Goal: Information Seeking & Learning: Learn about a topic

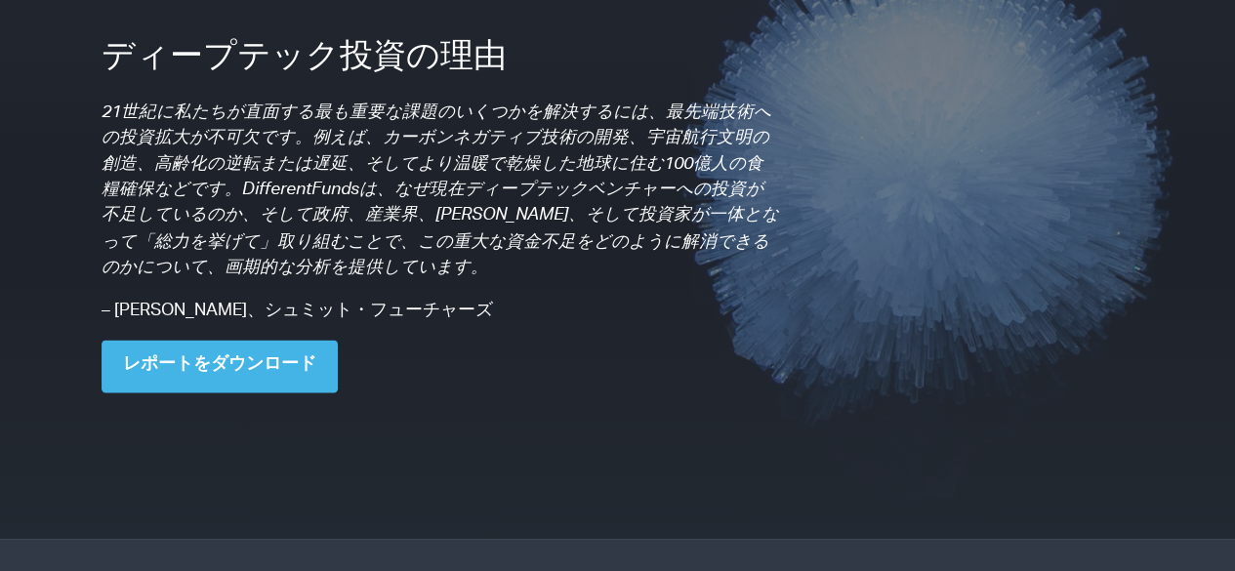
scroll to position [1626, 0]
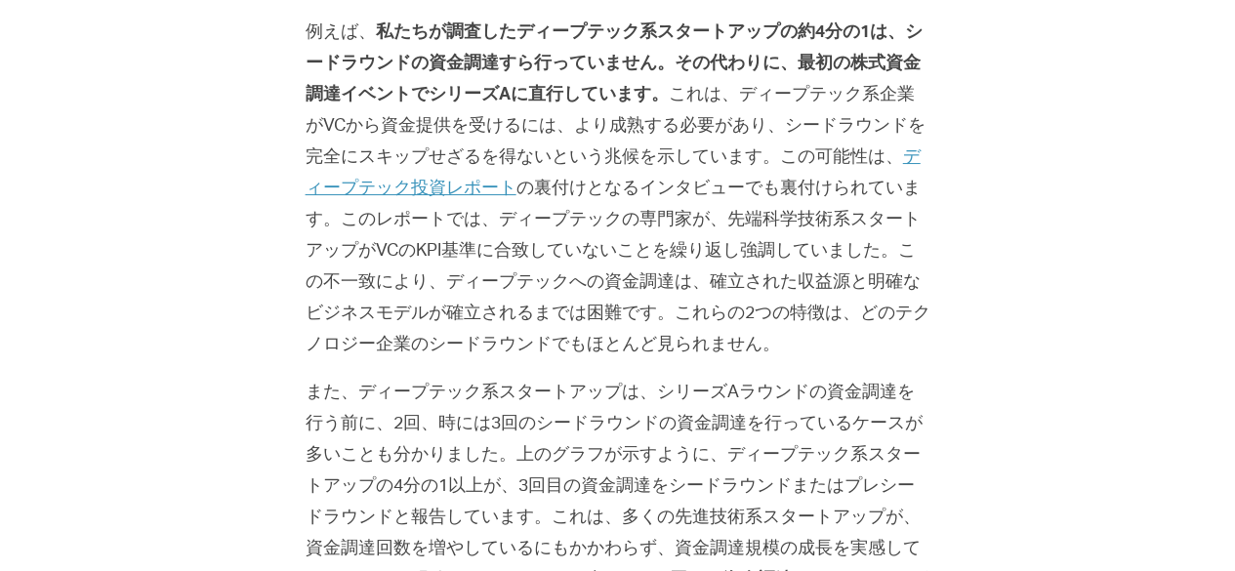
scroll to position [1925, 0]
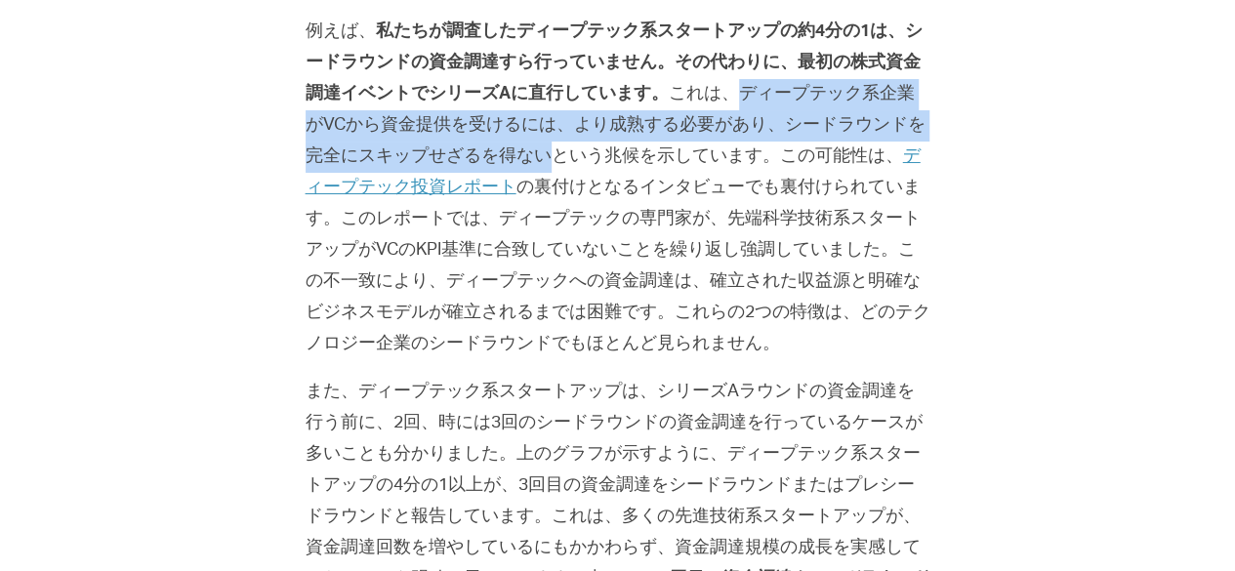
drag, startPoint x: 691, startPoint y: 56, endPoint x: 477, endPoint y: 112, distance: 221.1
click at [477, 112] on p "例えば、 私たちが調査したディープテック系スタートアップの約4分の1は、シードラウンドの資金調達すら行っていません。その代わりに、最初の株式資金調達イベントで…" at bounding box center [618, 189] width 625 height 344
copy font "ディープテック系企業がVCから資金提供を受けるには、より成熟する必要があり、シードラウンドを完全にスキップせざるを得ない"
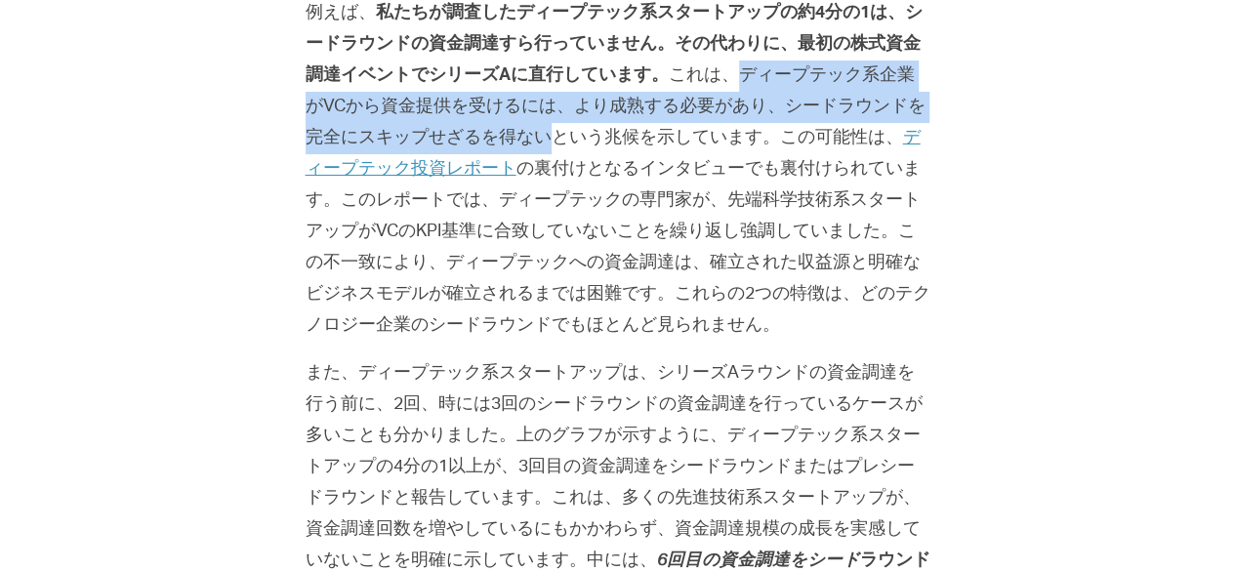
scroll to position [1944, 0]
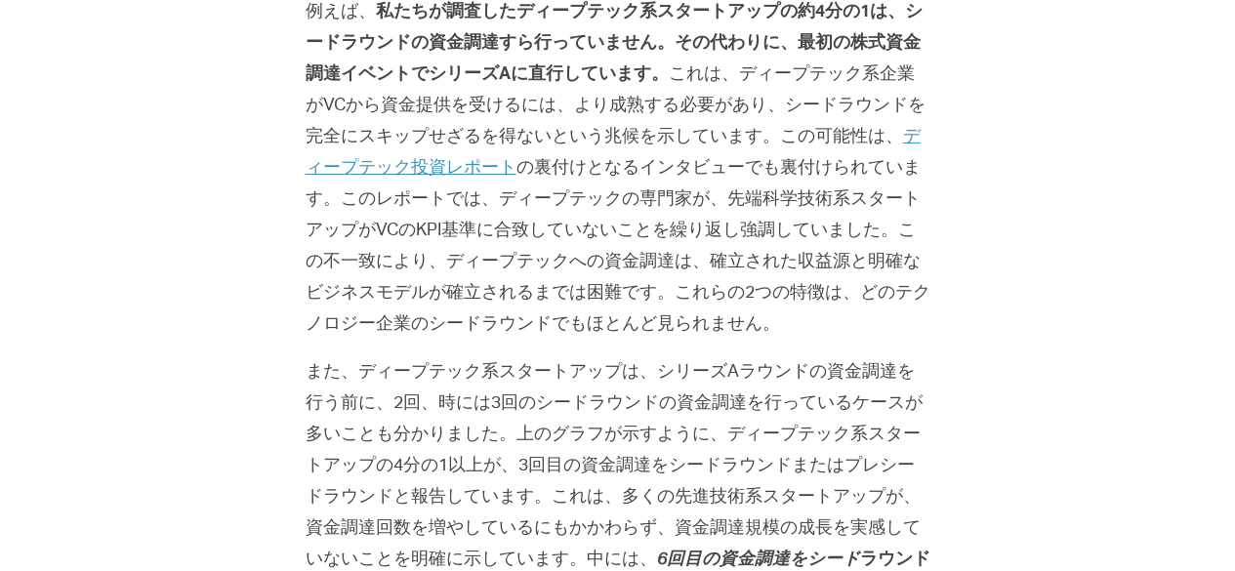
click at [475, 250] on p "例えば、 私たちが調査したディープテック系スタートアップの約4分の1は、シードラウンドの資金調達すら行っていません。その代わりに、最初の株式資金調達イベントで…" at bounding box center [618, 169] width 625 height 344
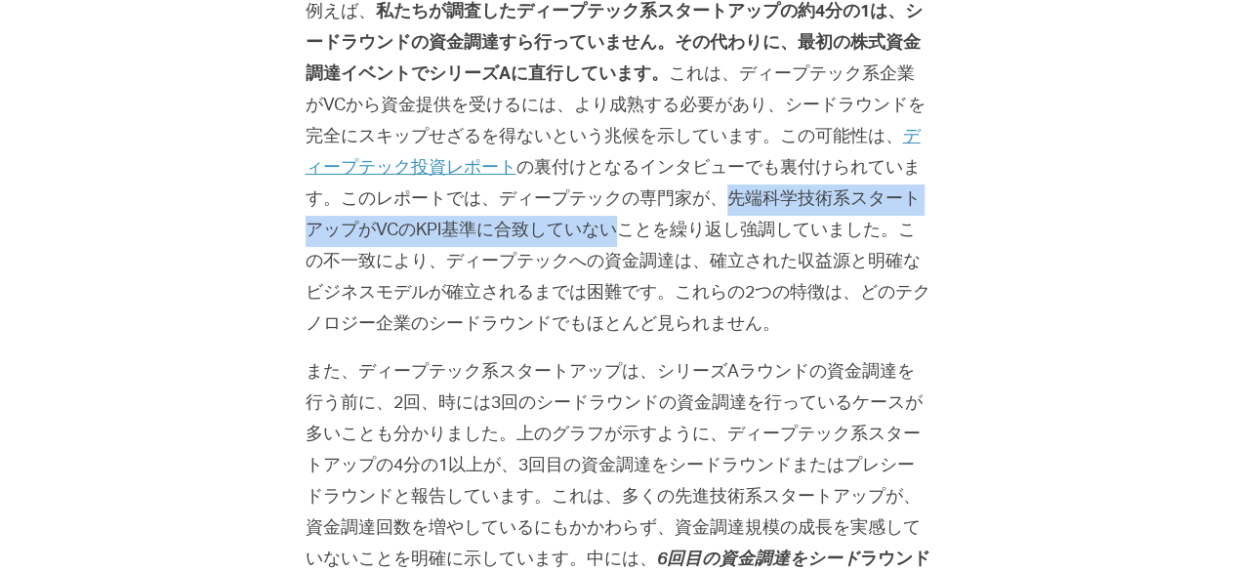
drag, startPoint x: 613, startPoint y: 169, endPoint x: 498, endPoint y: 199, distance: 119.1
click at [498, 199] on font "の裏付けとなるインタビューでも裏付けられています。このレポートでは、ディープテックの専門家が、先端科学技術系スタートアップがVCのKPI基準に合致していないこ…" at bounding box center [618, 247] width 625 height 174
copy font "先端科学技術系スタートアップがVCのKPI基準に合致していない"
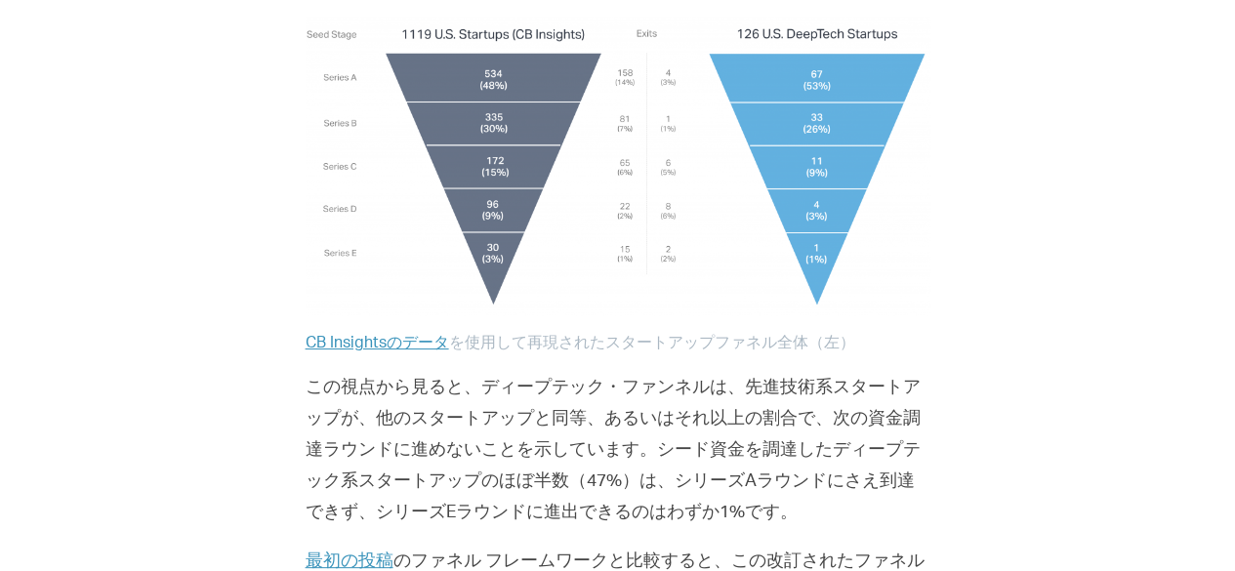
scroll to position [3009, 0]
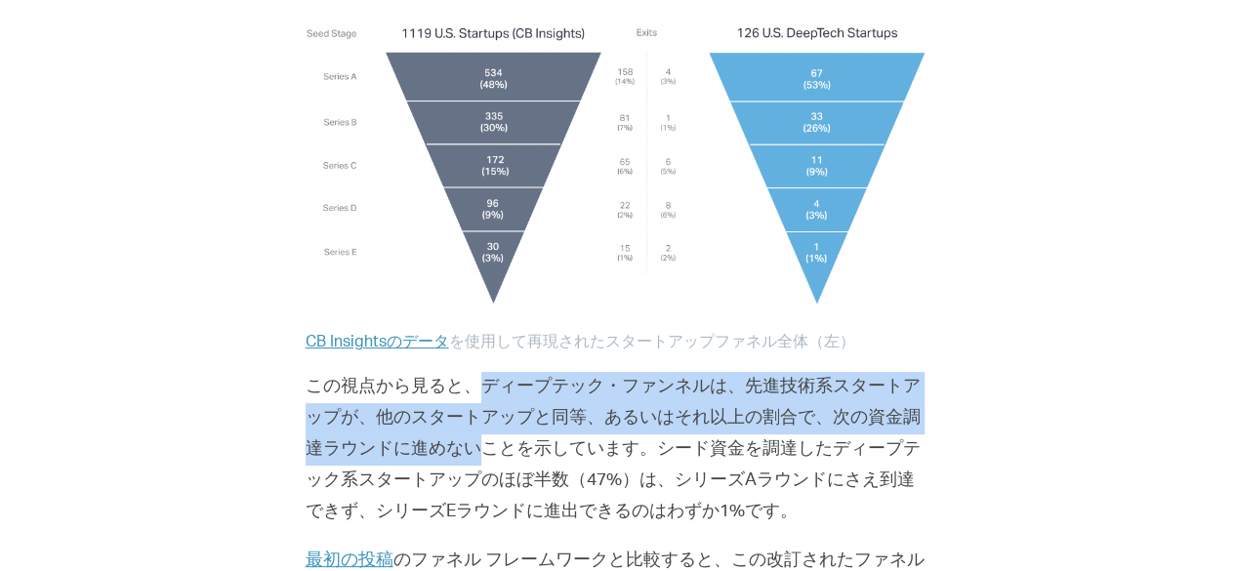
drag, startPoint x: 476, startPoint y: 323, endPoint x: 438, endPoint y: 380, distance: 68.2
click at [438, 380] on font "この視点から見ると、ディープテック・ファンネルは、先進技術系スタートアップが、他のスタートアップと同等、あるいはそれ以上の割合で、次の資金調達ラウンドに進めな…" at bounding box center [613, 450] width 615 height 143
copy font "ディープテック・ファンネルは、先進技術系スタートアップが、他のスタートアップと同等、あるいはそれ以上の割合で、次の資金調達ラウンドに進めない"
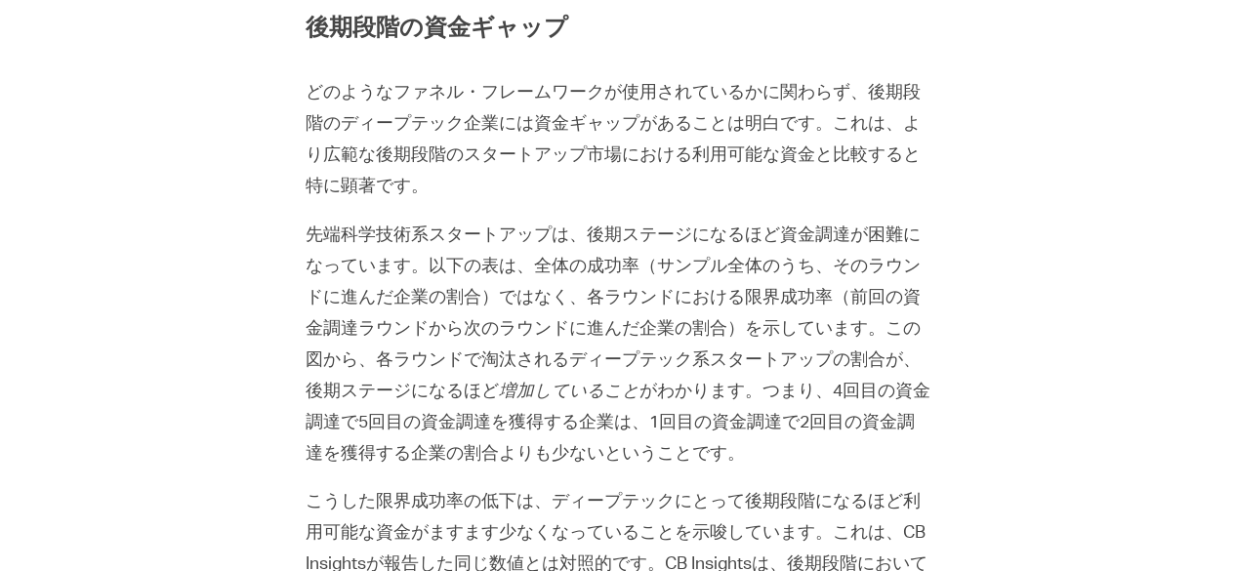
scroll to position [3697, 0]
click at [311, 226] on font "先端科学技術系スタートアップは、後期ステージになるほど資金調達が困難になっています。以下の表は、全体の成功率（サンプル全体のうち、そのラウンドに進んだ企業の割…" at bounding box center [613, 313] width 615 height 174
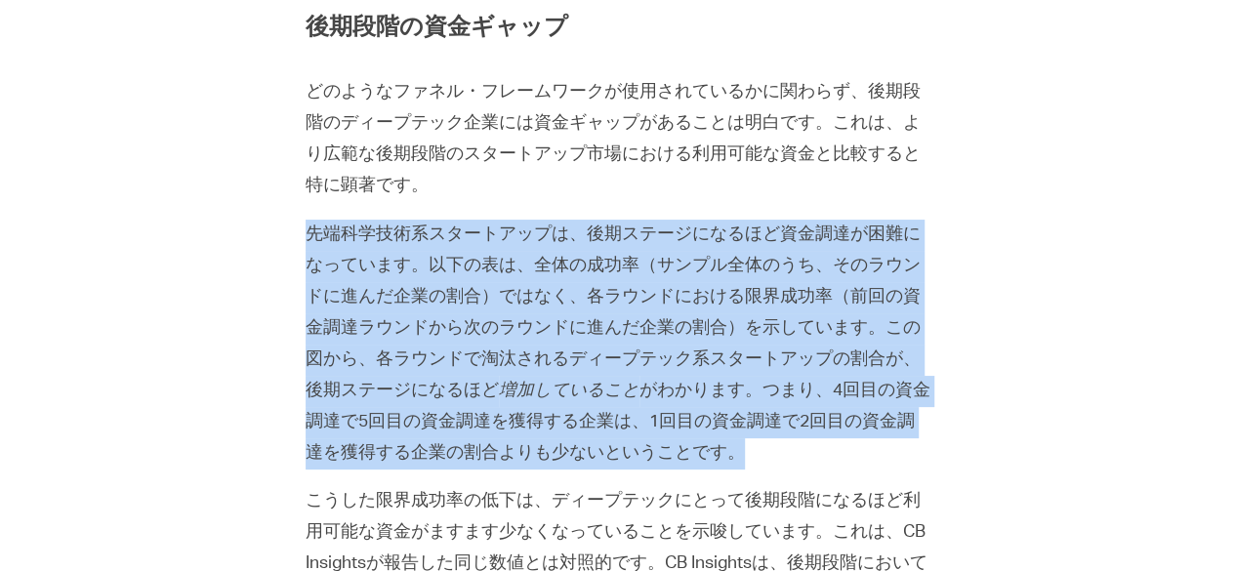
drag, startPoint x: 311, startPoint y: 171, endPoint x: 689, endPoint y: 155, distance: 378.1
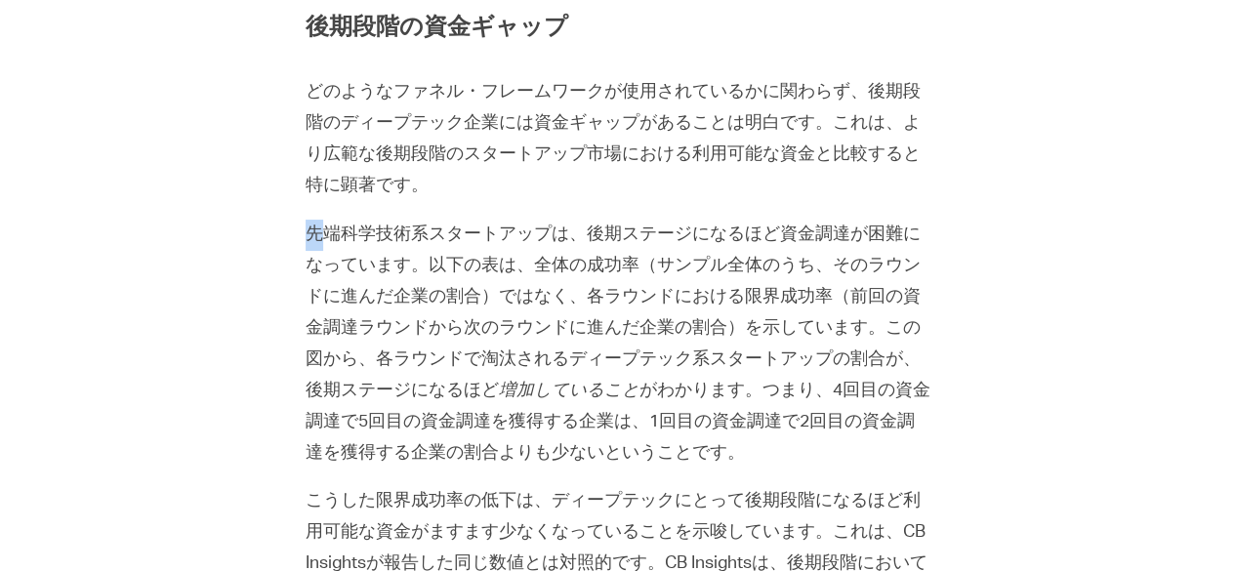
drag, startPoint x: 305, startPoint y: 166, endPoint x: 330, endPoint y: 166, distance: 25.4
click at [330, 226] on font "先端科学技術系スタートアップは、後期ステージになるほど資金調達が困難になっています。以下の表は、全体の成功率（サンプル全体のうち、そのラウンドに進んだ企業の割…" at bounding box center [613, 313] width 615 height 174
click at [314, 306] on font "先端科学技術系スタートアップは、後期ステージになるほど資金調達が困難になっています。以下の表は、全体の成功率（サンプル全体のうち、そのラウンドに進んだ企業の割…" at bounding box center [613, 313] width 615 height 174
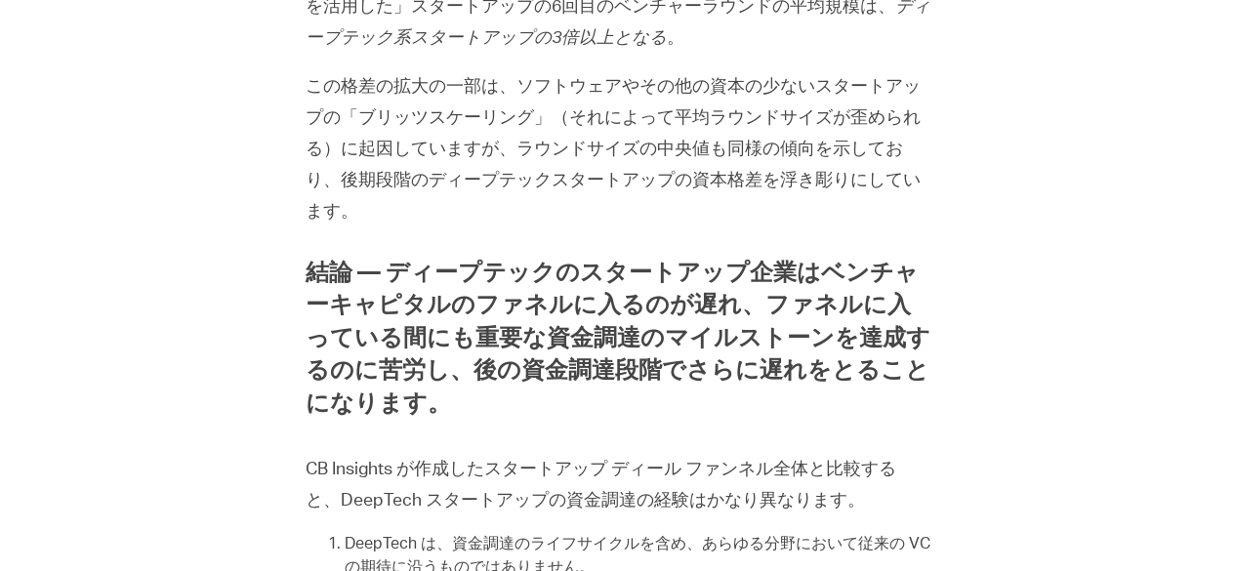
scroll to position [5508, 0]
